Goal: Task Accomplishment & Management: Manage account settings

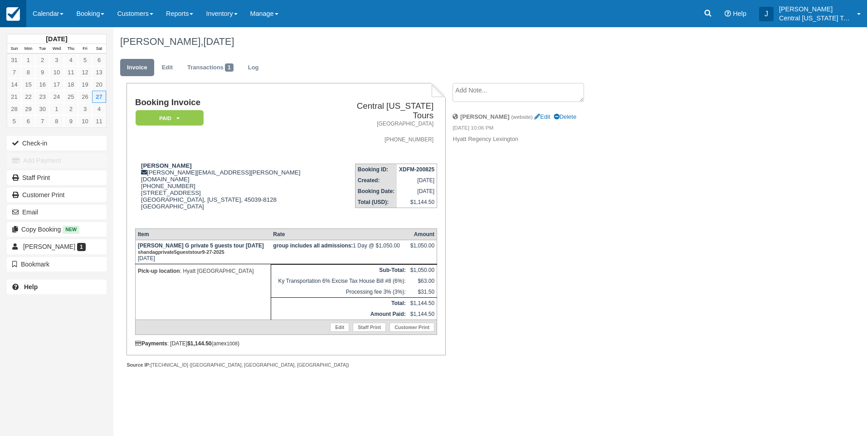
drag, startPoint x: 0, startPoint y: 0, endPoint x: 10, endPoint y: 15, distance: 17.3
click at [9, 15] on img at bounding box center [13, 14] width 14 height 14
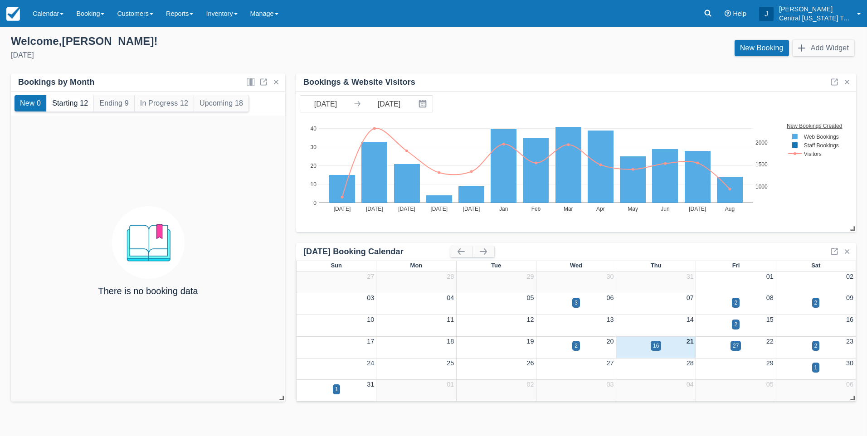
click at [69, 105] on button "Starting 12" at bounding box center [70, 103] width 47 height 16
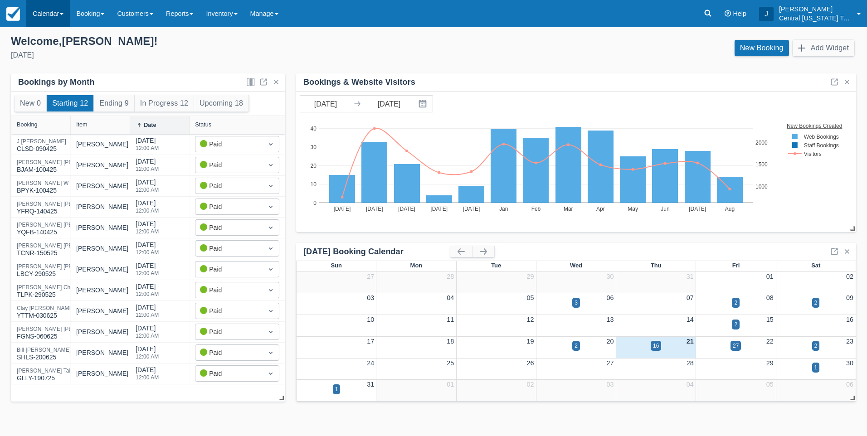
click at [58, 14] on link "Calendar" at bounding box center [48, 13] width 44 height 27
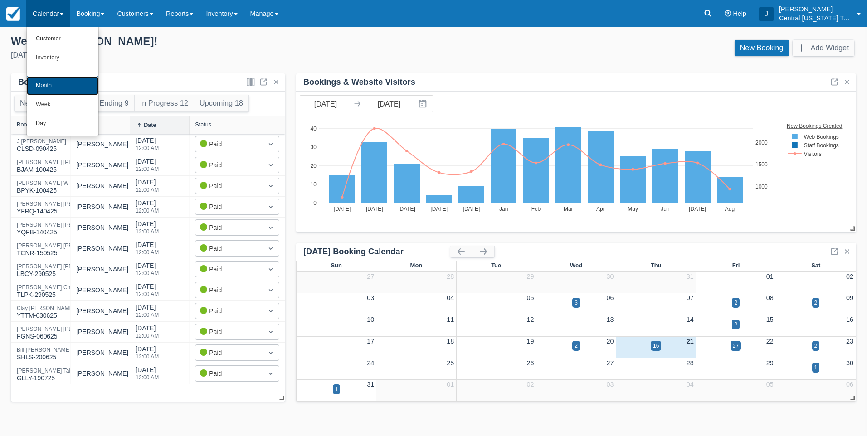
click at [52, 81] on link "Month" at bounding box center [63, 85] width 72 height 19
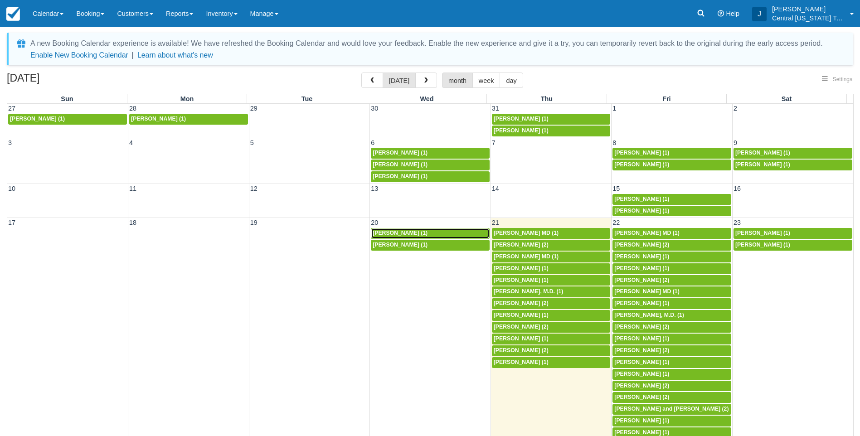
click at [398, 234] on span "Chris Bickley (1)" at bounding box center [400, 233] width 55 height 6
